Goal: Understand process/instructions: Learn how to perform a task or action

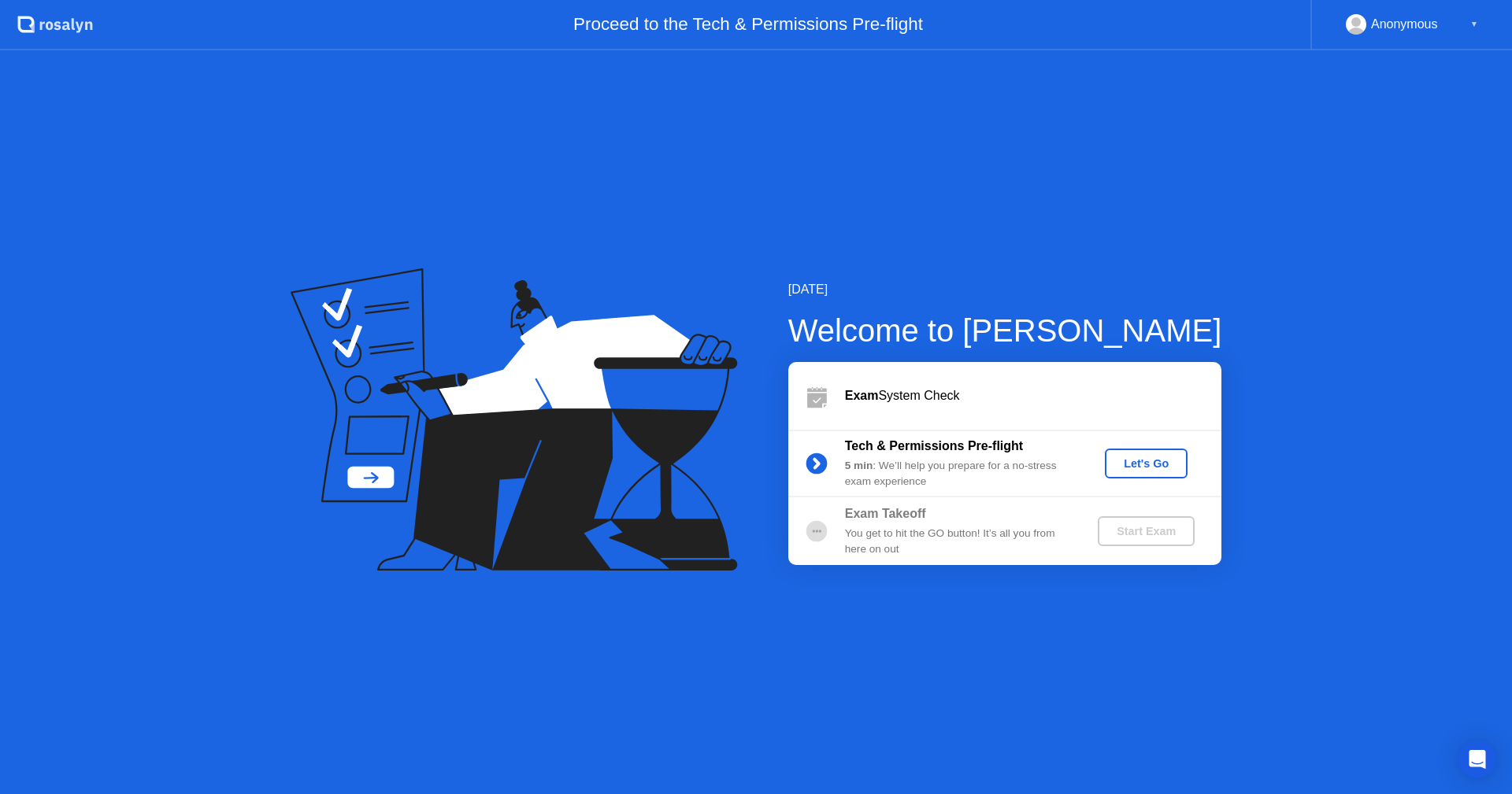
click at [1154, 466] on div "Let's Go" at bounding box center [1146, 464] width 70 height 12
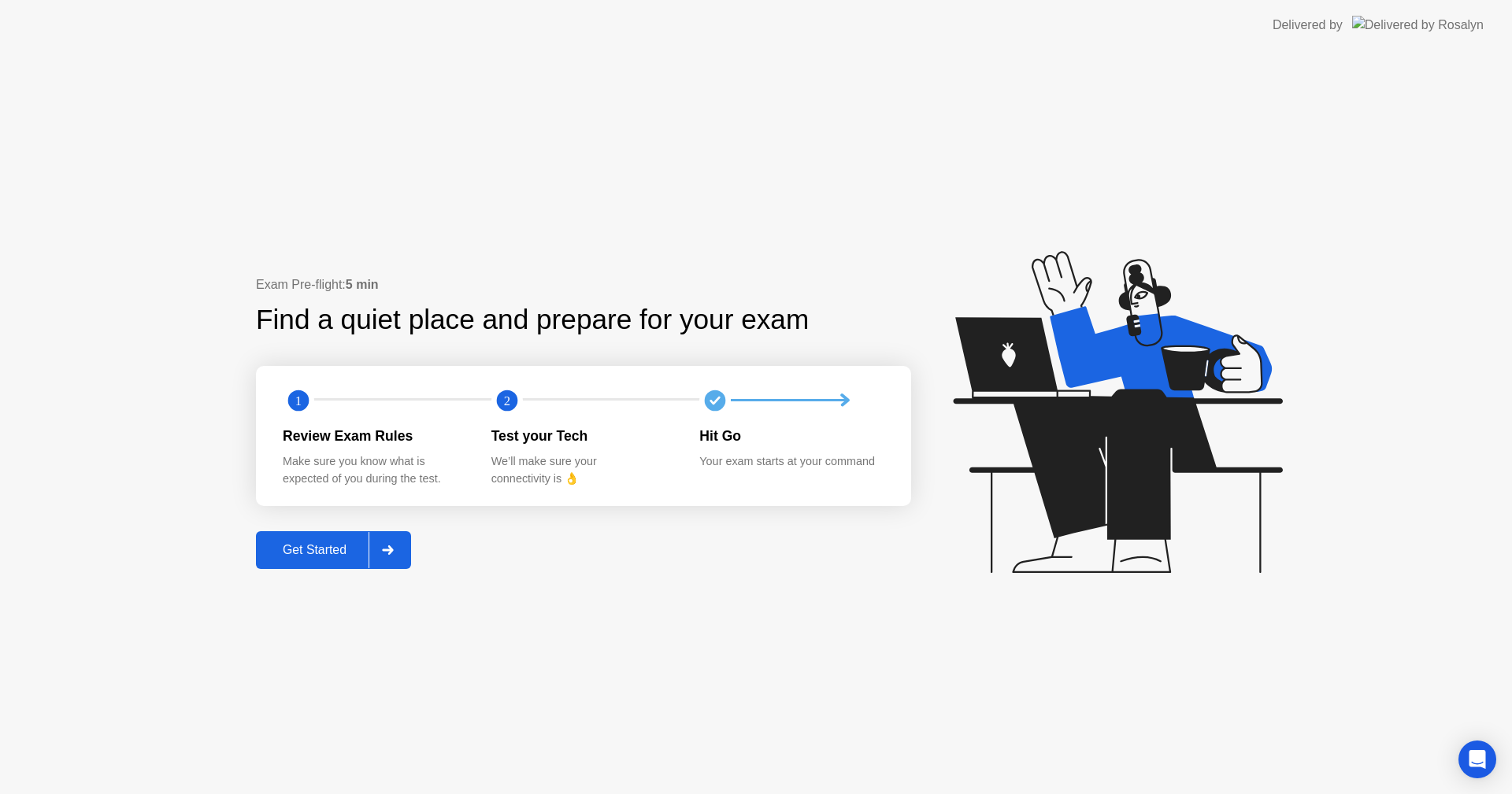
click at [337, 550] on div "Get Started" at bounding box center [314, 550] width 108 height 14
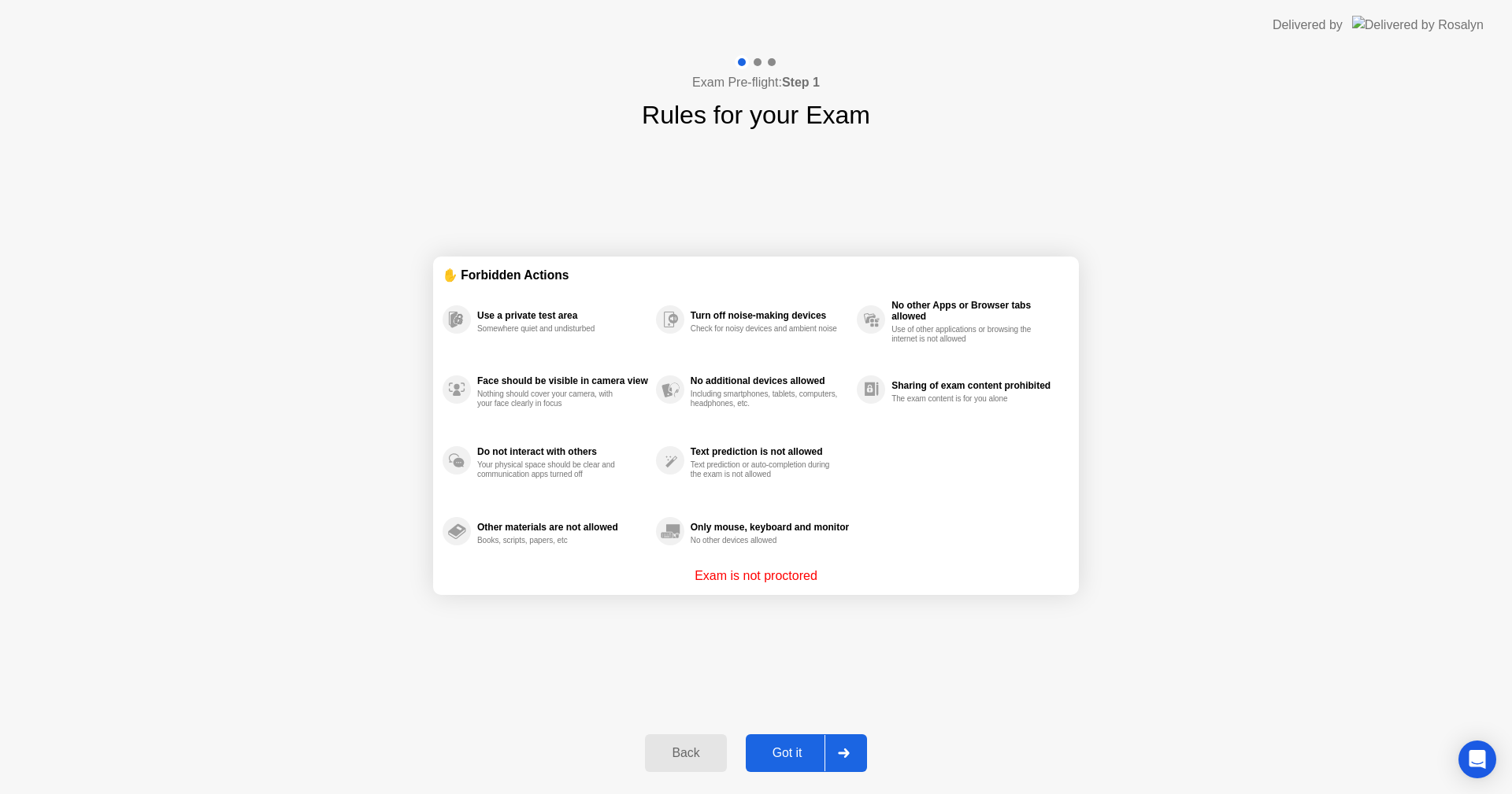
click at [789, 760] on div "Got it" at bounding box center [787, 753] width 74 height 14
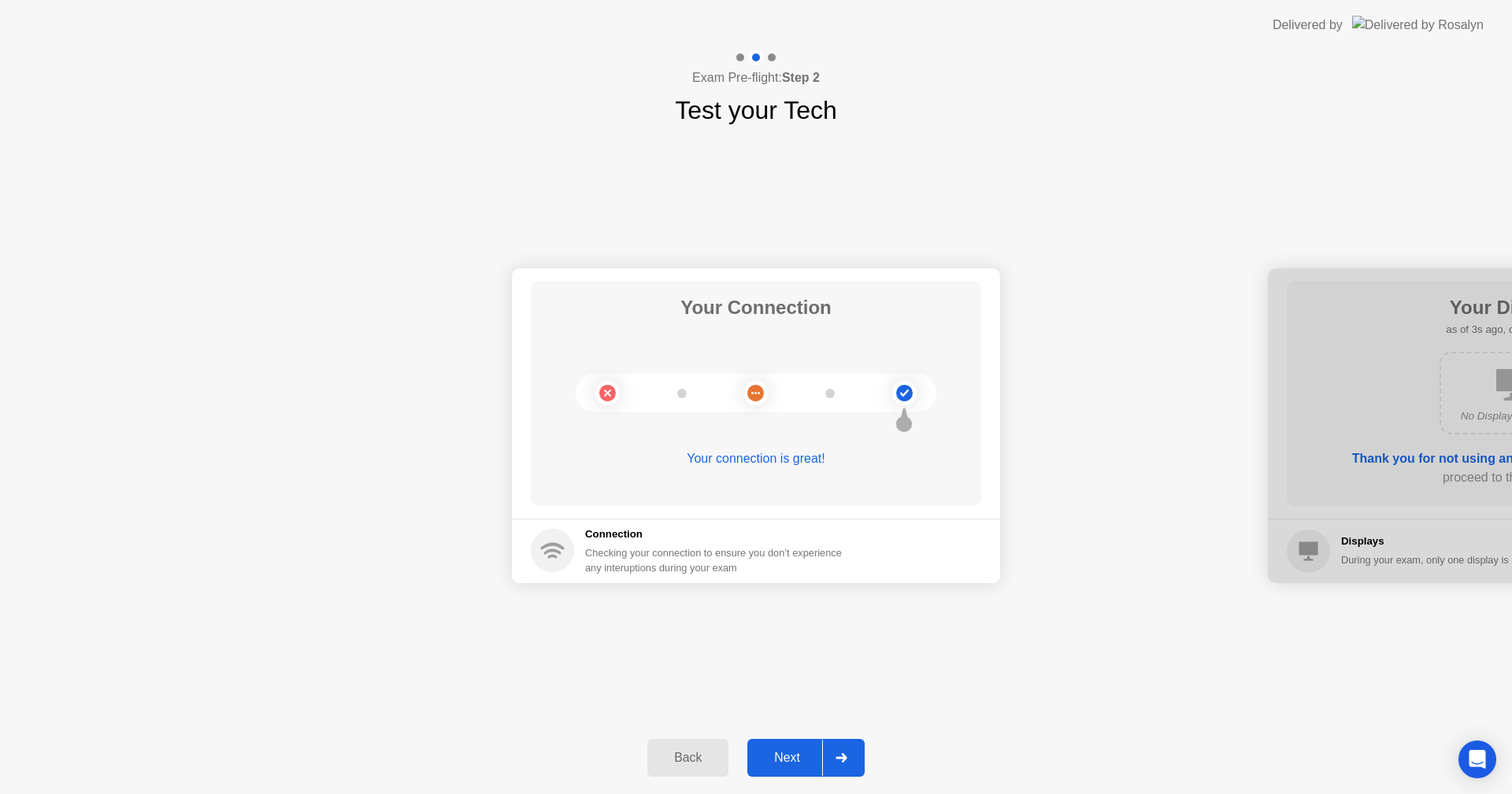
click at [792, 761] on div "Next" at bounding box center [787, 758] width 70 height 14
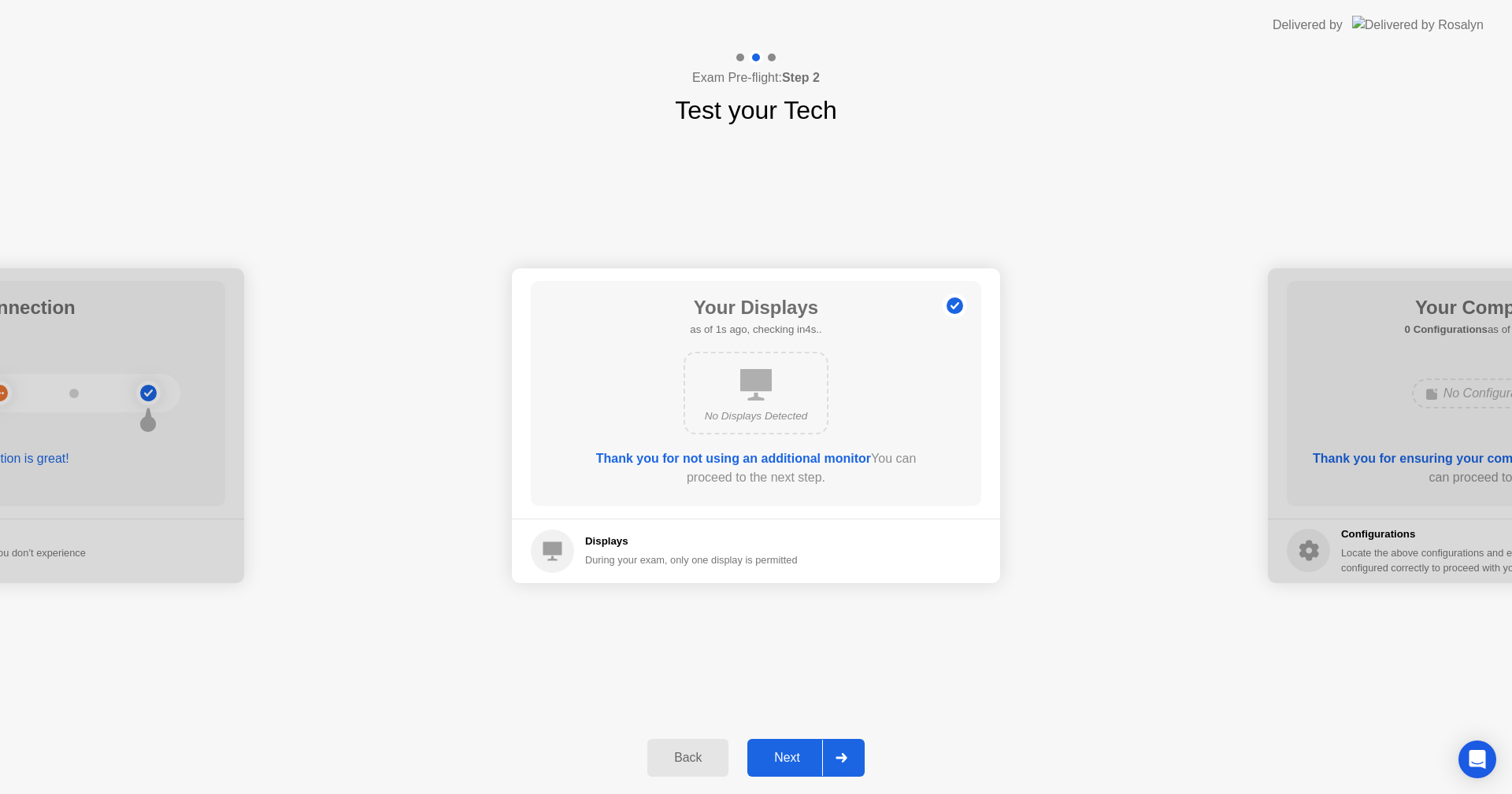
click at [791, 760] on div "Next" at bounding box center [787, 758] width 70 height 14
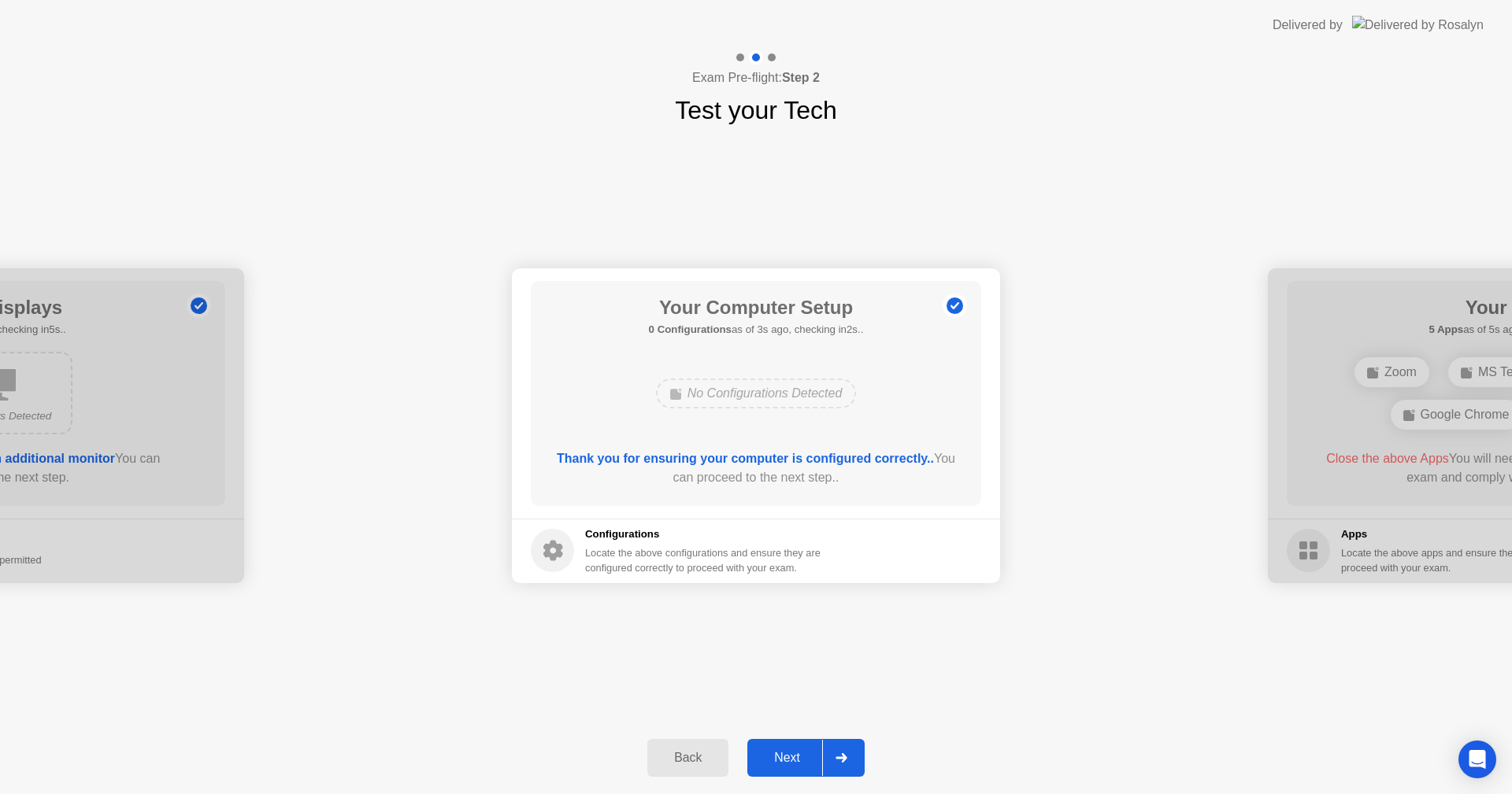
click at [786, 746] on button "Next" at bounding box center [806, 758] width 118 height 37
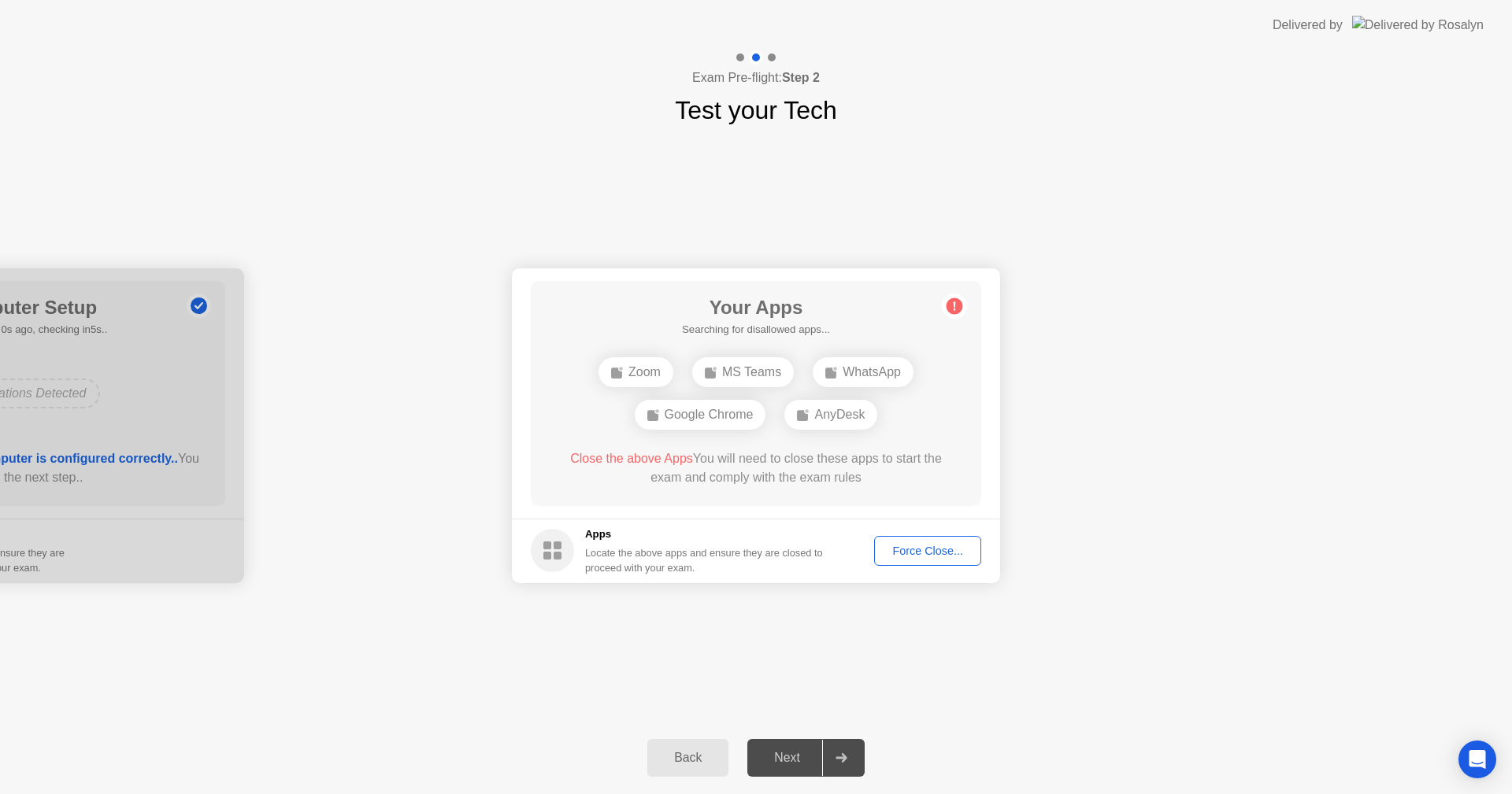
click at [929, 554] on div "Force Close..." at bounding box center [928, 551] width 96 height 12
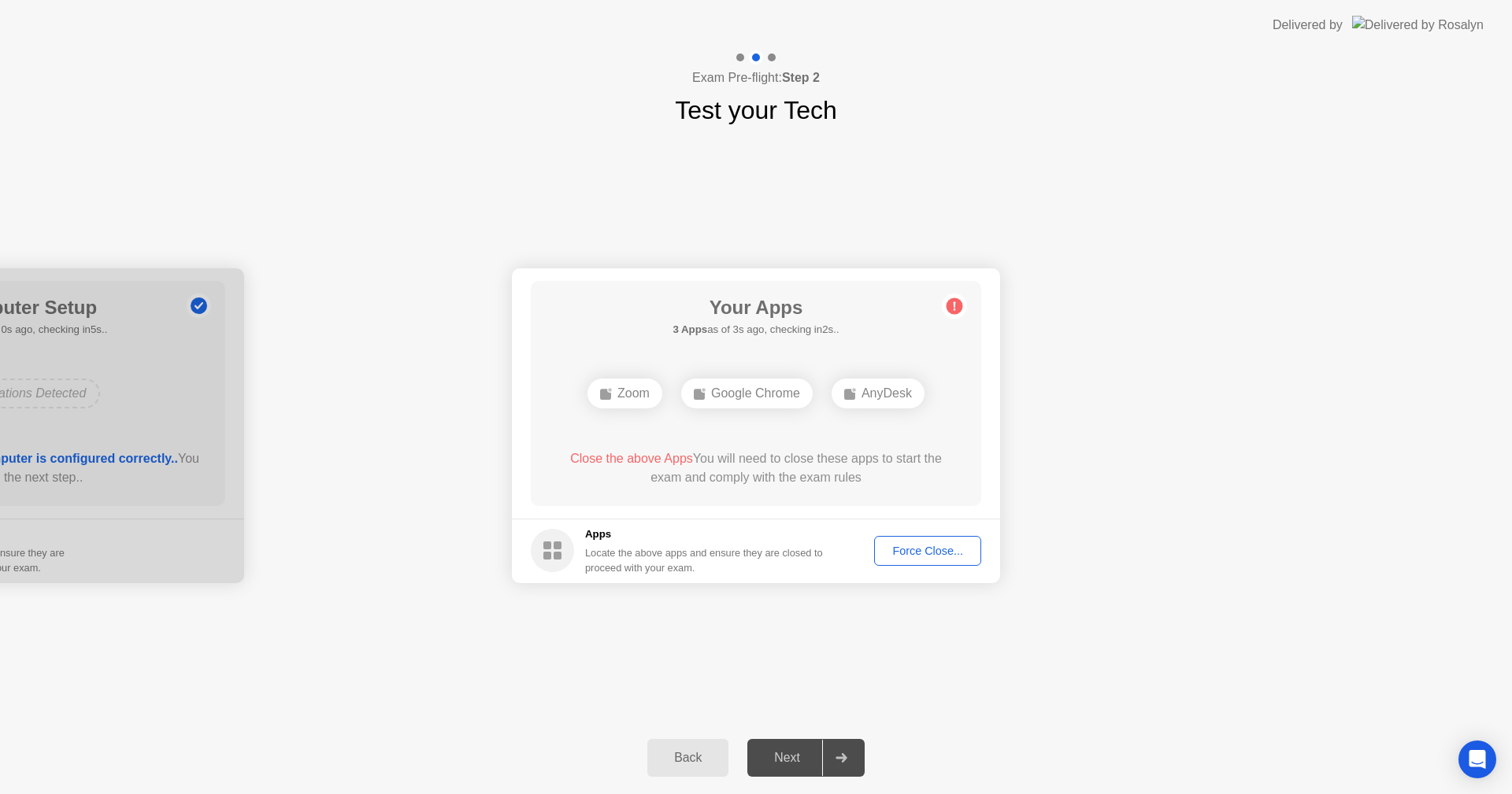
click at [902, 548] on div "Force Close..." at bounding box center [928, 551] width 96 height 12
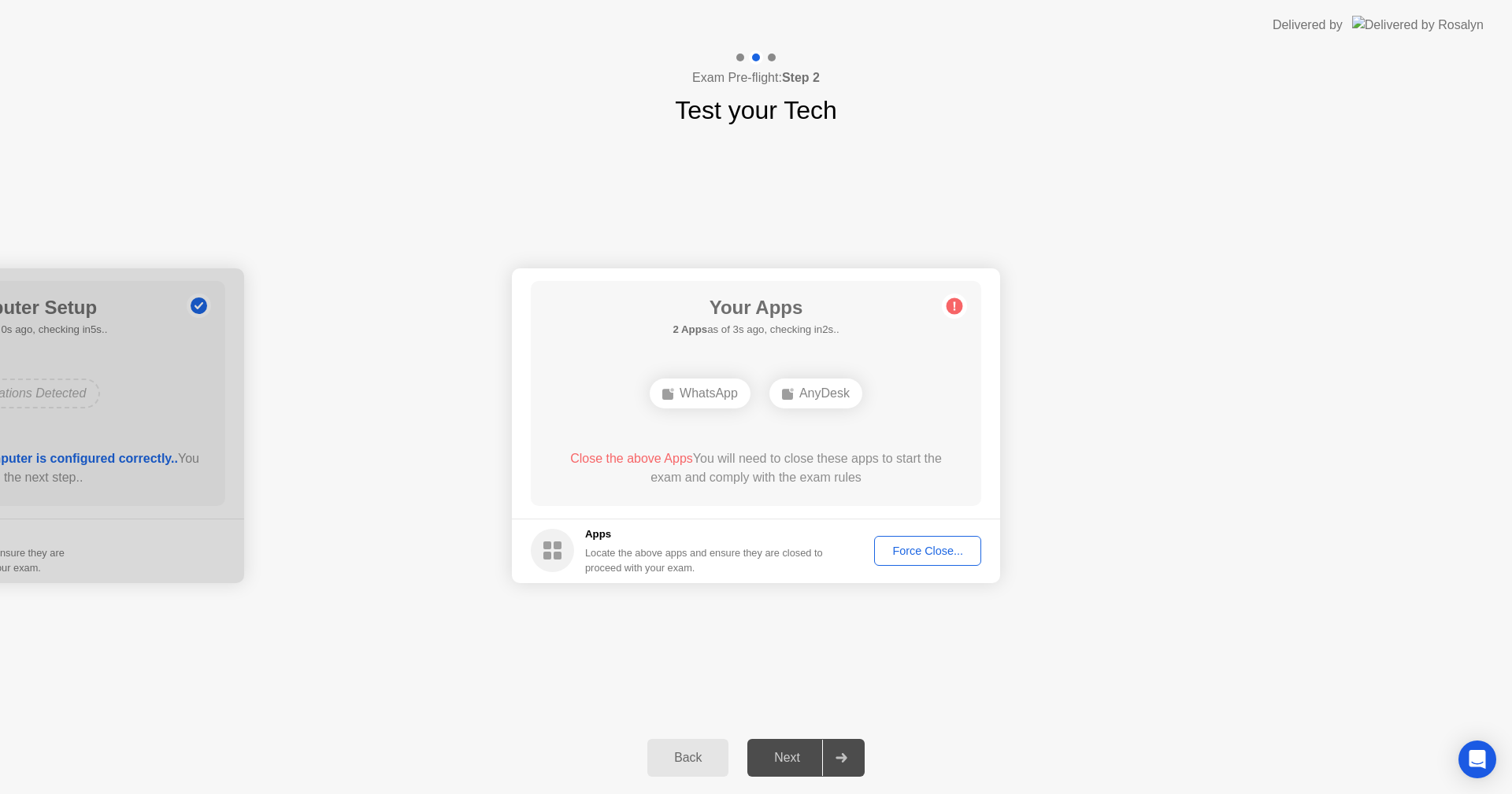
click at [957, 310] on circle at bounding box center [955, 305] width 17 height 17
